Goal: Navigation & Orientation: Find specific page/section

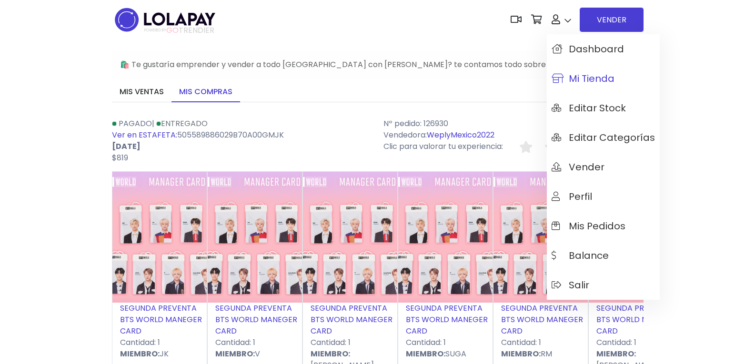
click at [577, 80] on span "Mi tienda" at bounding box center [583, 78] width 63 height 10
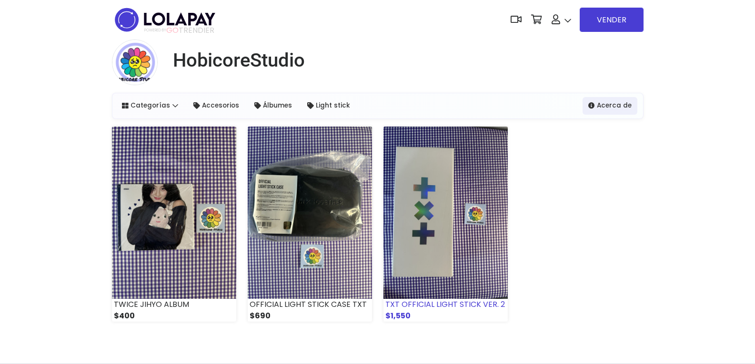
click at [452, 209] on img at bounding box center [445, 213] width 124 height 172
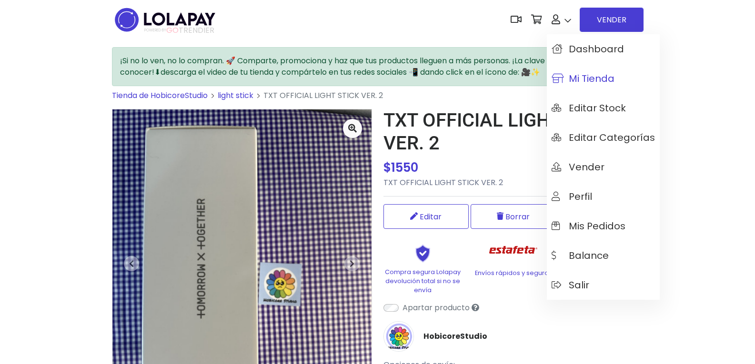
click at [587, 74] on span "Mi tienda" at bounding box center [583, 78] width 63 height 10
